Goal: Find contact information: Find contact information

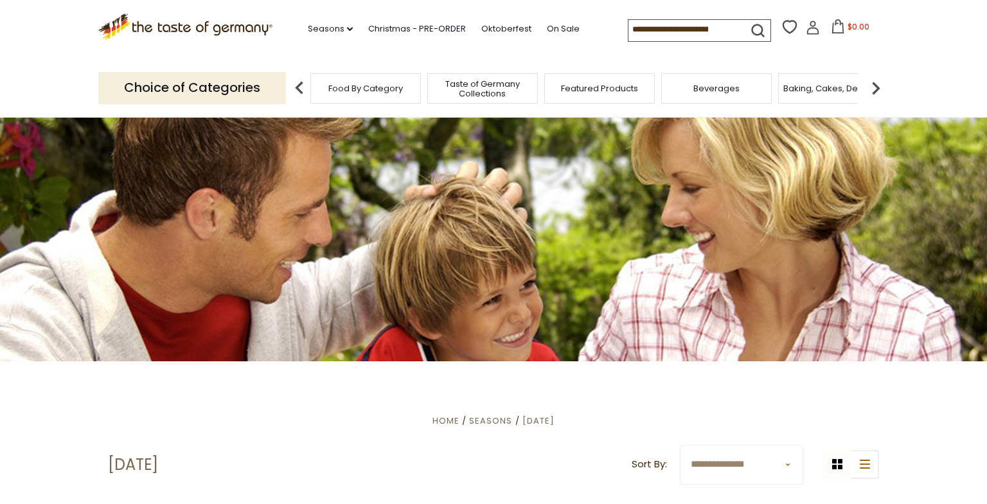
click at [647, 26] on input at bounding box center [682, 29] width 109 height 18
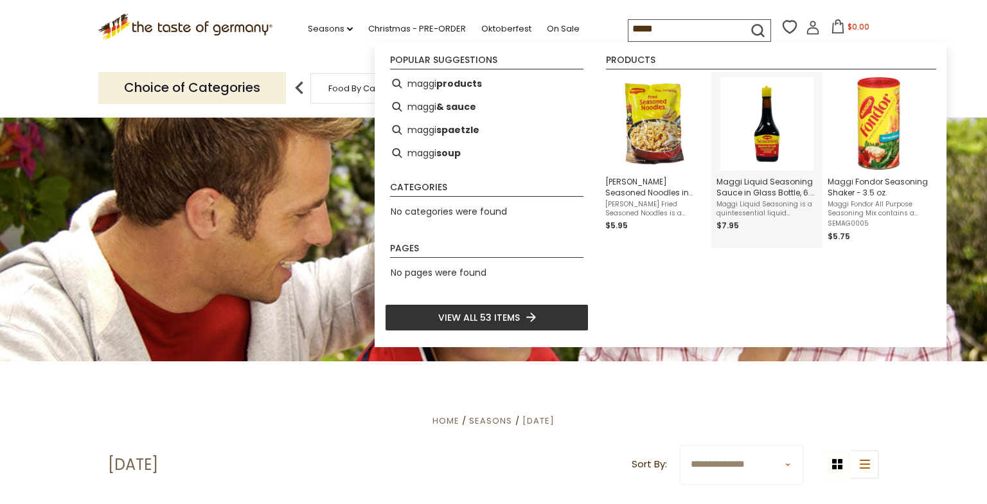
type input "*****"
click at [752, 188] on span "Maggi Liquid Seasoning Sauce in Glass Bottle, 6.7 fl. Oz." at bounding box center [766, 187] width 101 height 22
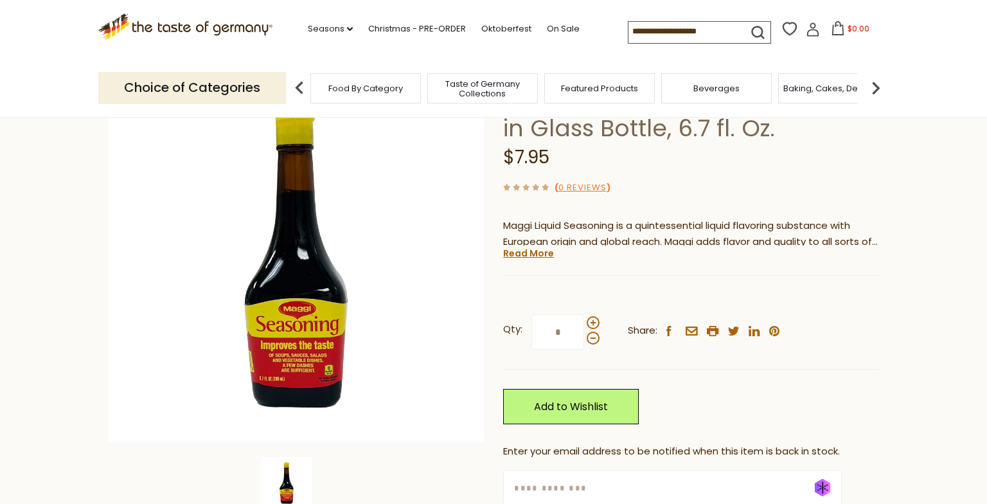
scroll to position [154, 0]
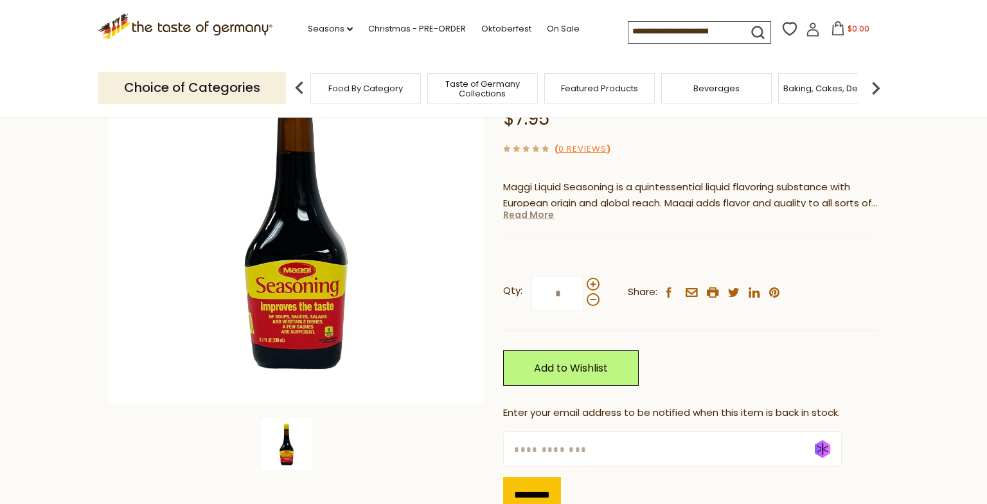
click at [535, 221] on link "Read More" at bounding box center [528, 214] width 51 height 13
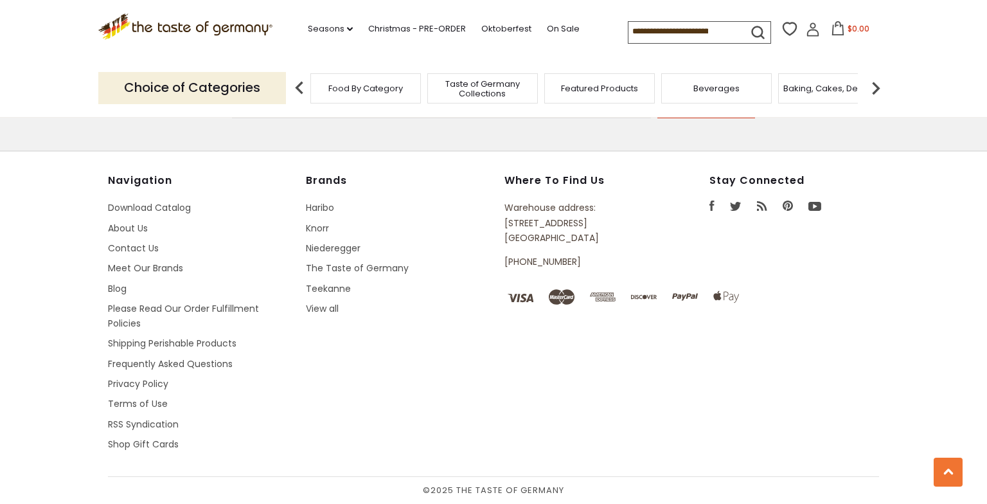
scroll to position [1982, 0]
click at [125, 242] on link "Contact Us" at bounding box center [133, 248] width 51 height 13
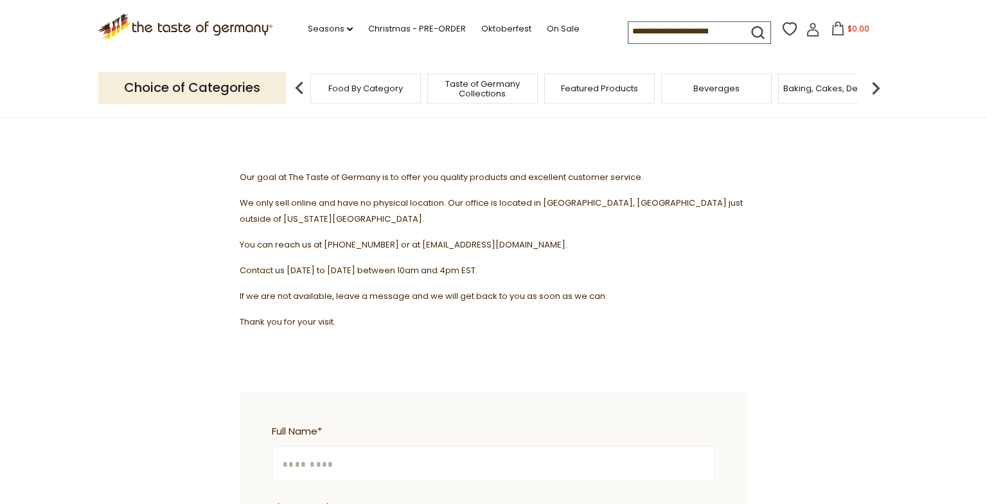
scroll to position [154, 0]
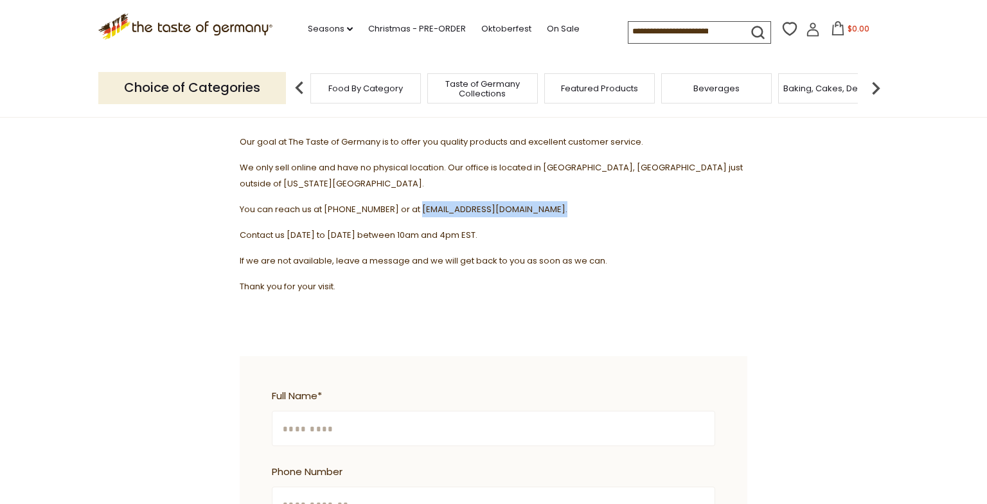
drag, startPoint x: 452, startPoint y: 233, endPoint x: 628, endPoint y: 240, distance: 175.5
click at [628, 217] on p "You can reach us at 1-800-881-6419 or at contact@thetasteofgermany.com." at bounding box center [494, 209] width 508 height 16
copy span "contact@thetasteofgermany.com"
